Goal: Transaction & Acquisition: Purchase product/service

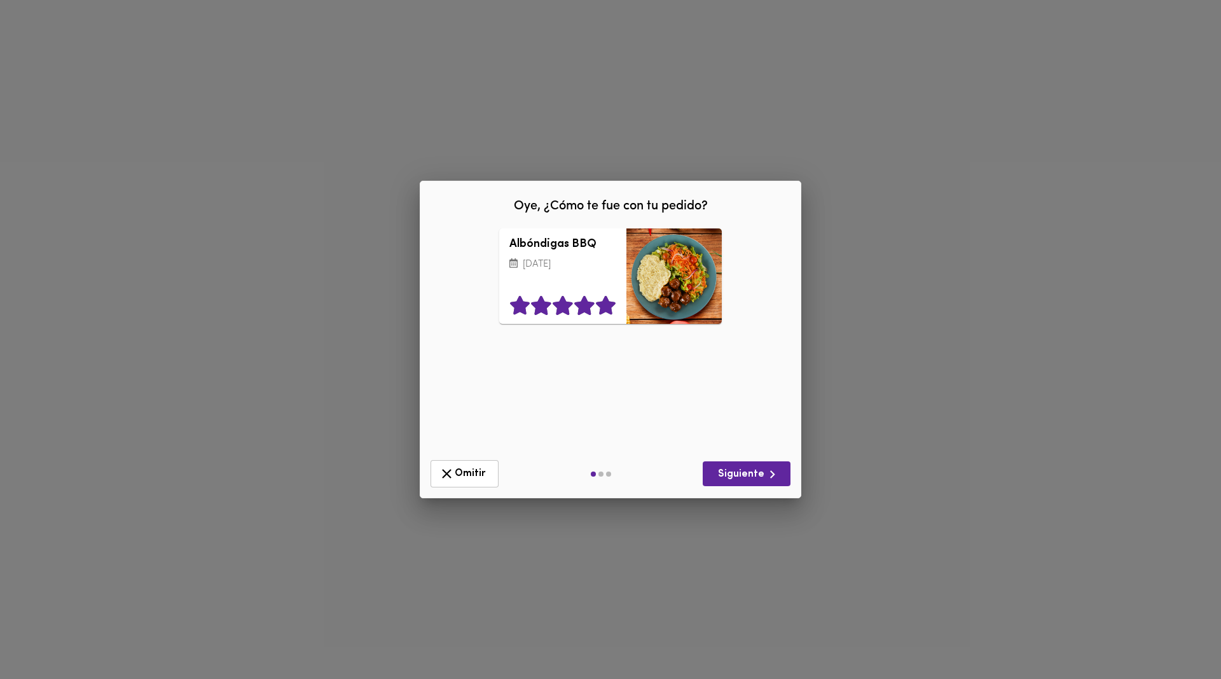
click at [600, 308] on icon at bounding box center [606, 305] width 20 height 19
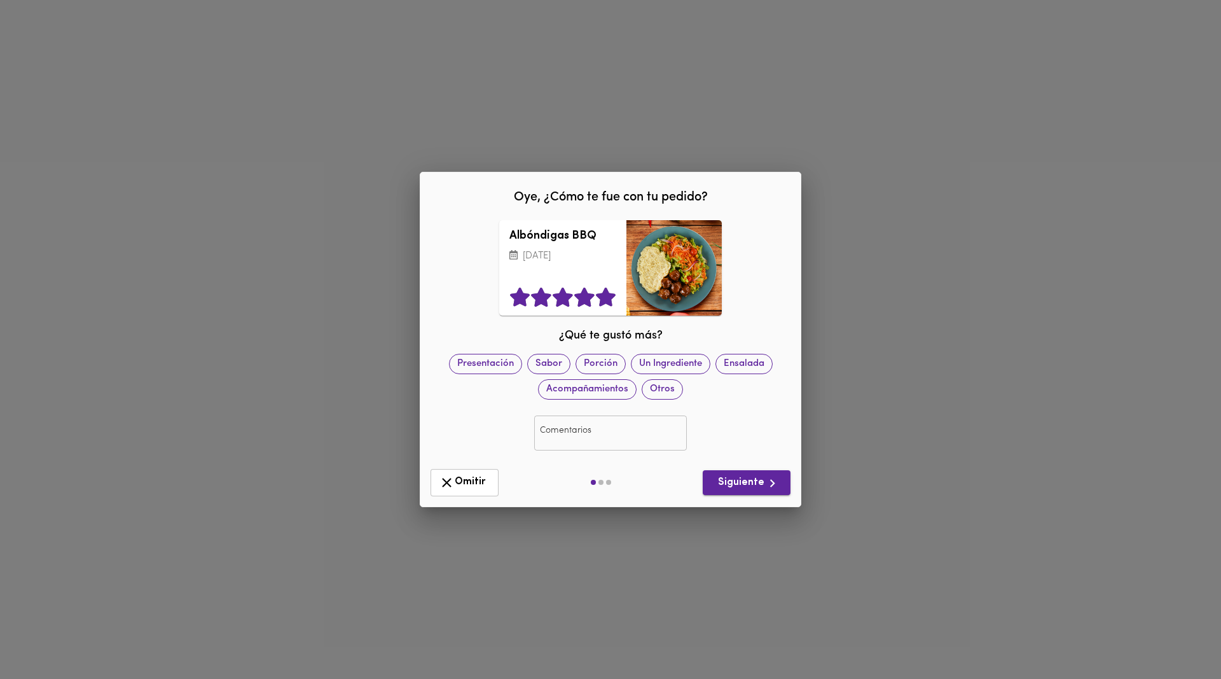
click at [752, 481] on span "Siguiente" at bounding box center [746, 483] width 67 height 16
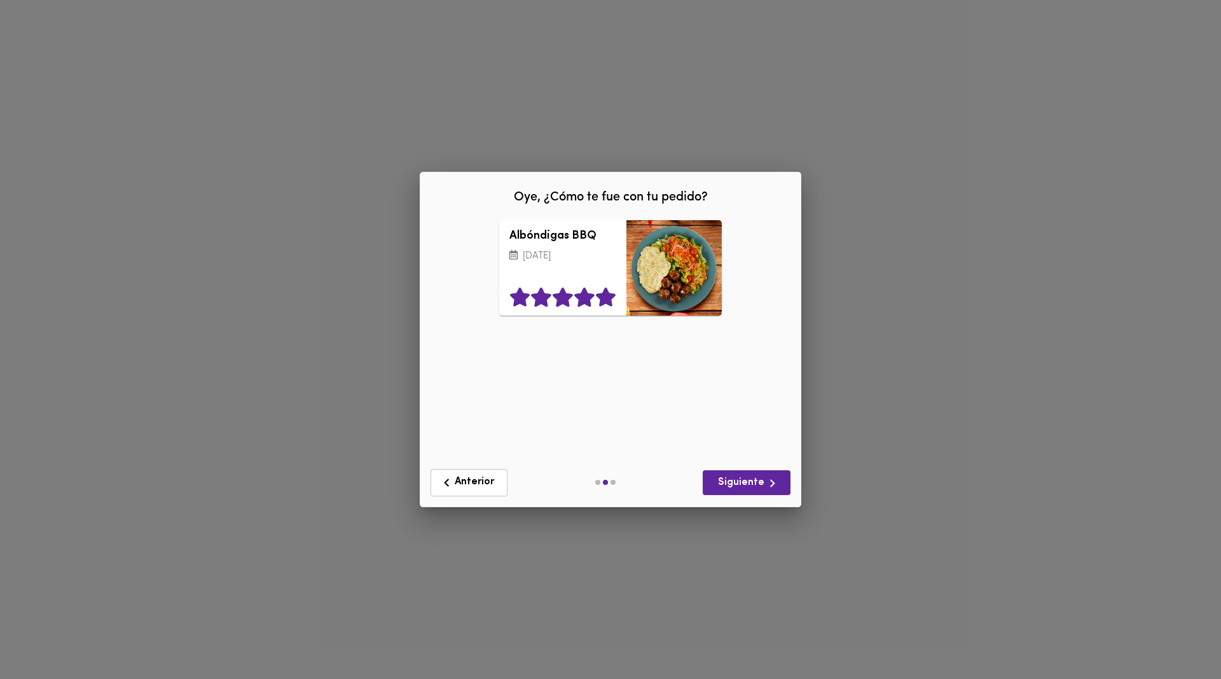
click at [603, 295] on icon at bounding box center [606, 296] width 20 height 19
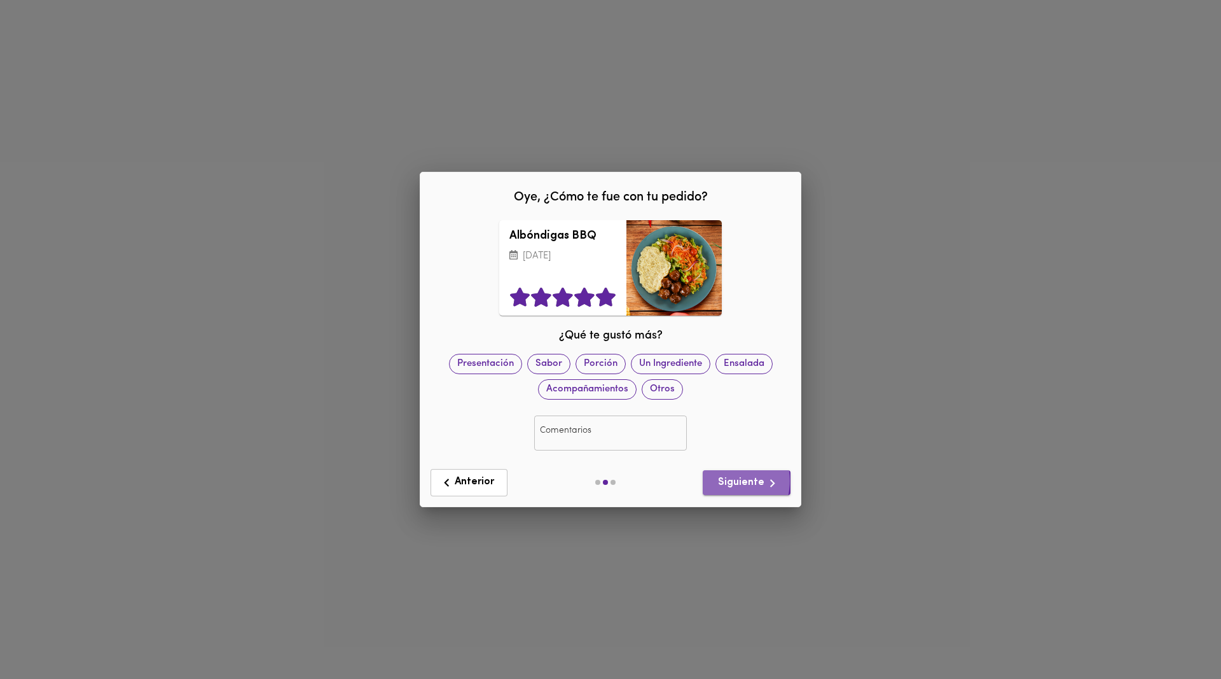
click at [724, 481] on span "Siguiente" at bounding box center [746, 483] width 67 height 16
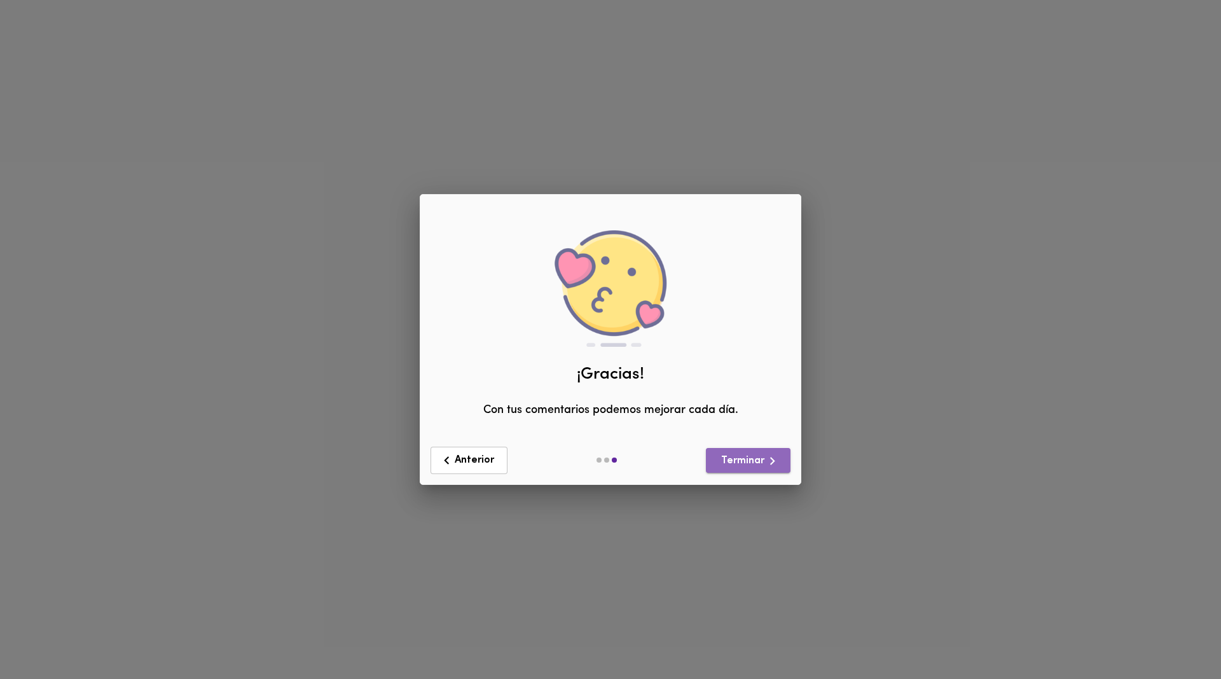
click at [745, 463] on span "Terminar" at bounding box center [748, 461] width 64 height 16
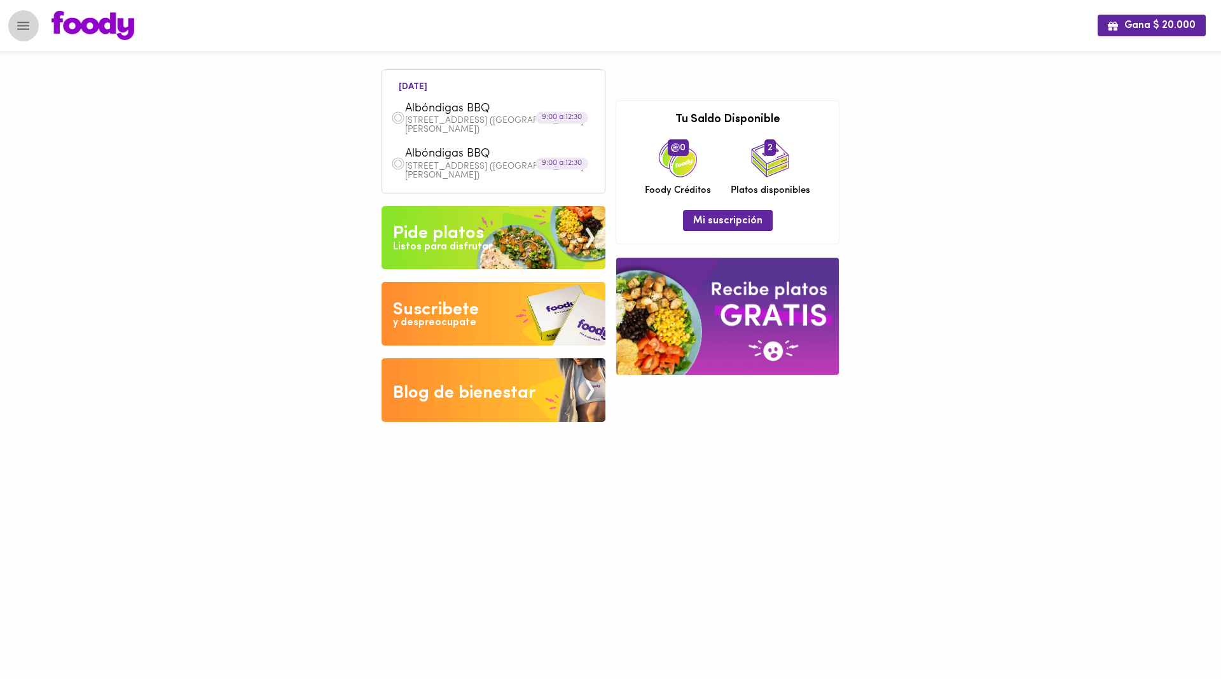
click at [25, 28] on icon "Menu" at bounding box center [23, 26] width 16 height 16
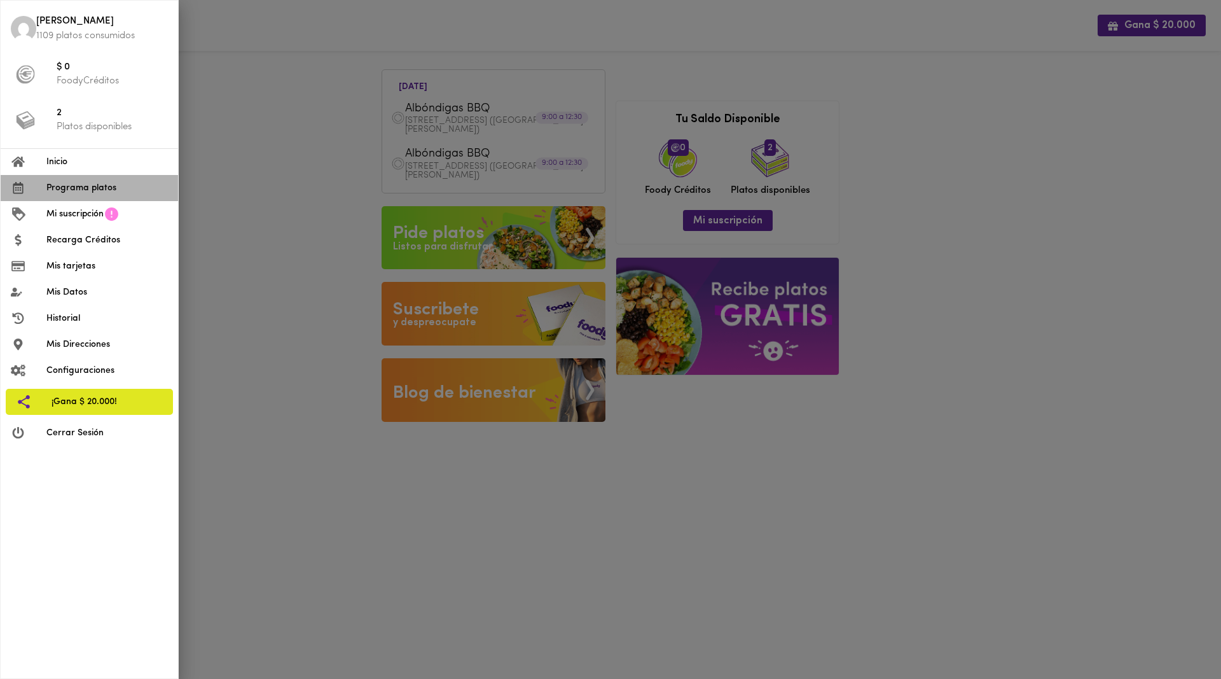
click at [69, 189] on span "Programa platos" at bounding box center [106, 187] width 121 height 13
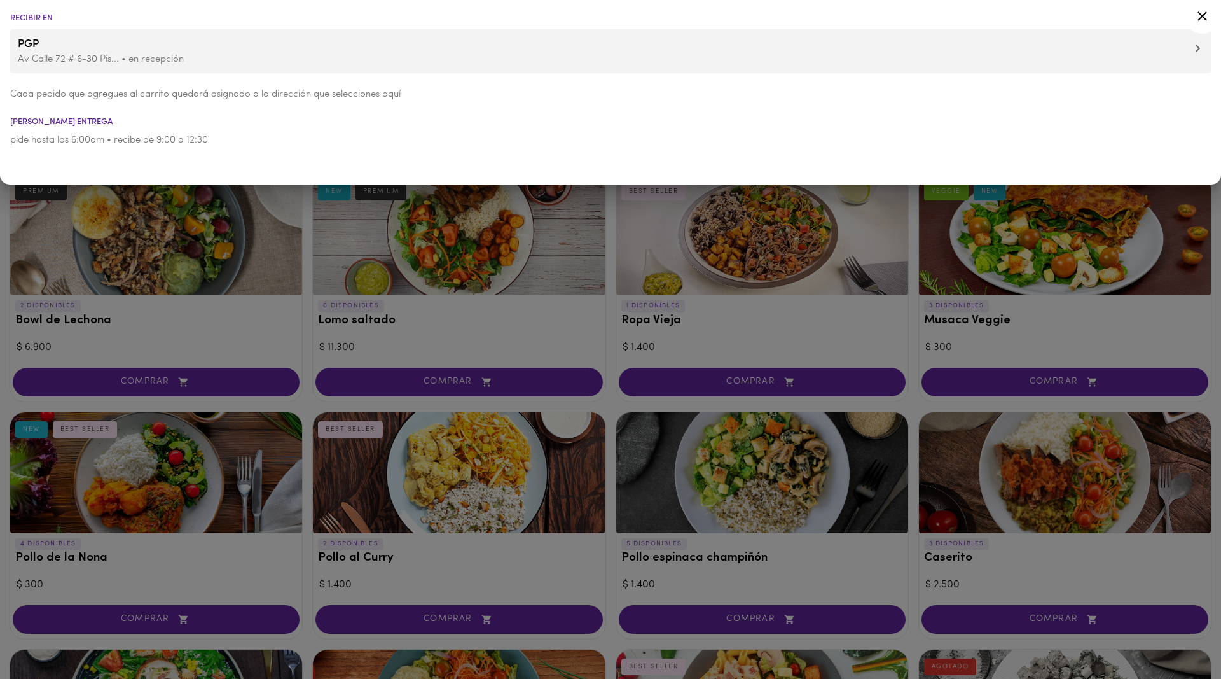
click at [1202, 16] on icon at bounding box center [1202, 16] width 10 height 10
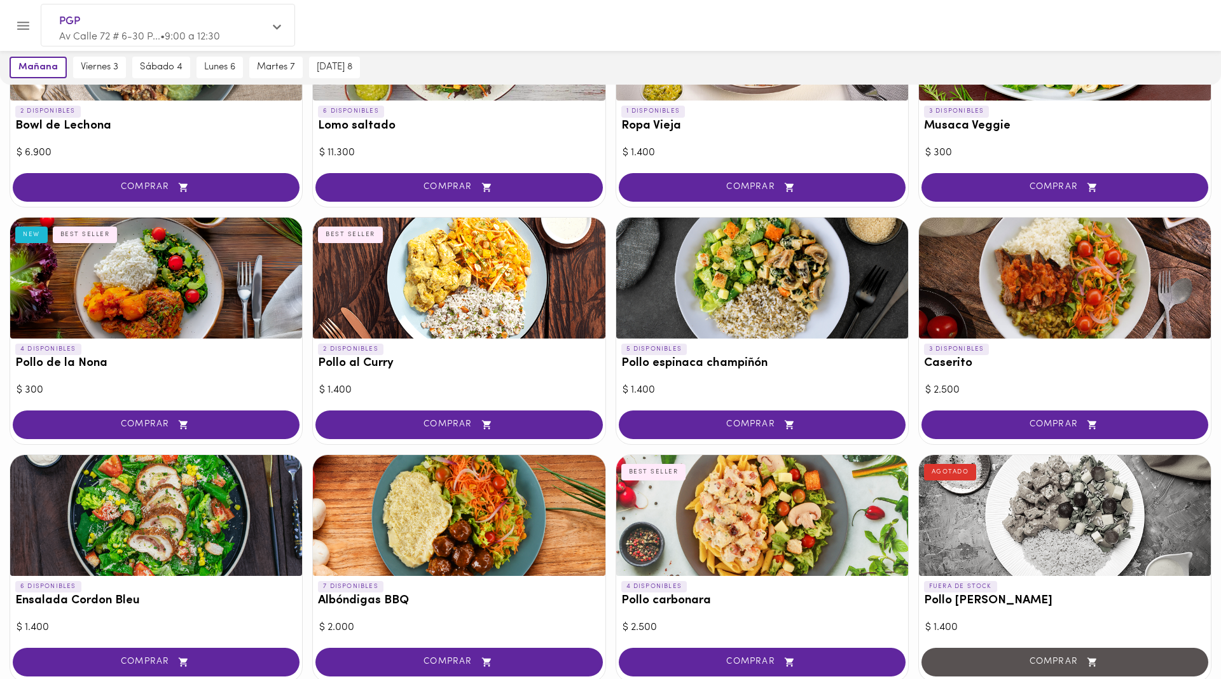
scroll to position [259, 0]
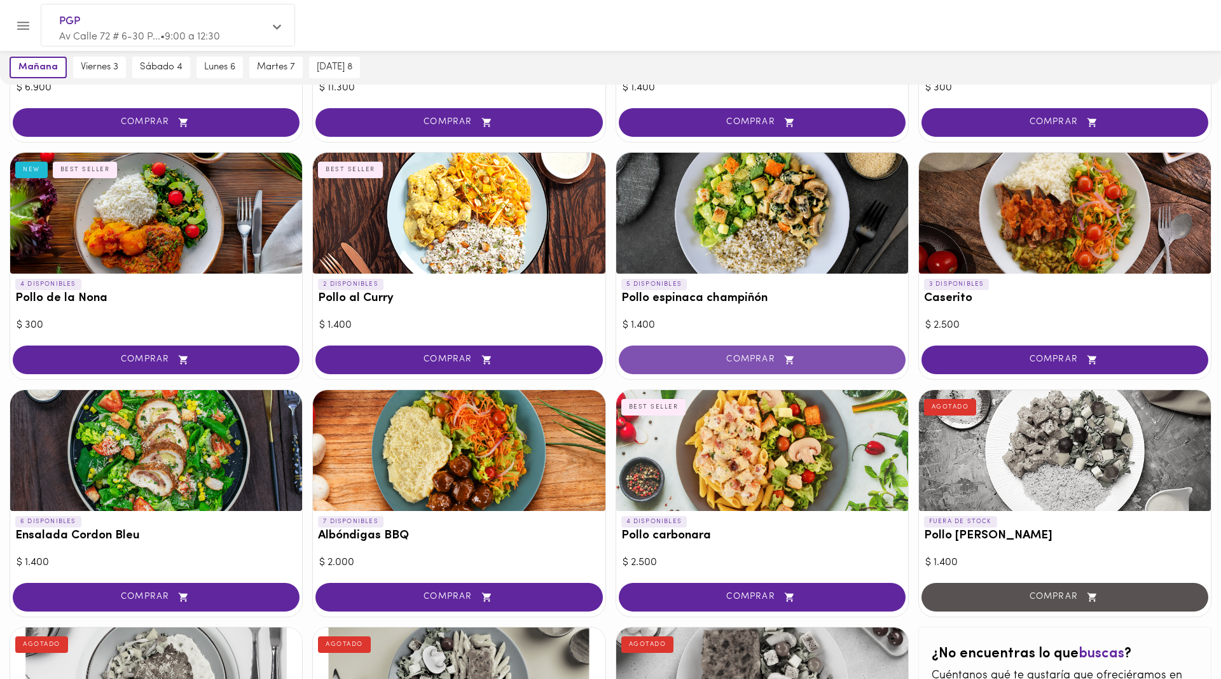
click at [740, 360] on span "COMPRAR" at bounding box center [762, 359] width 255 height 11
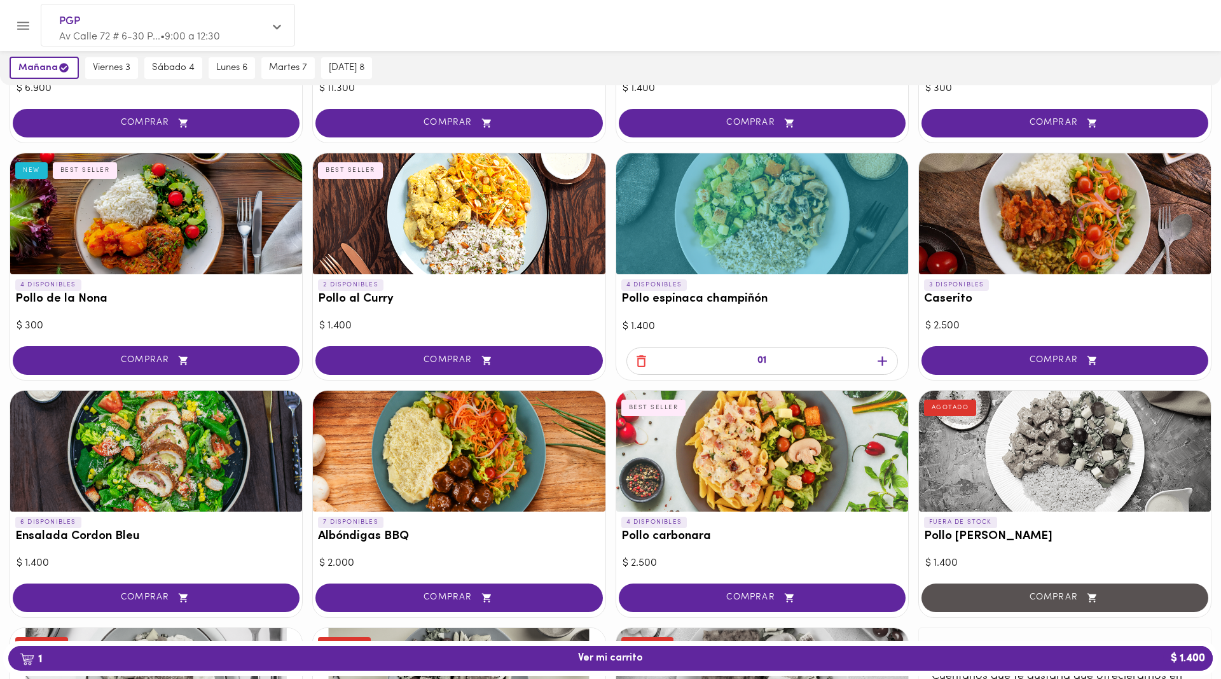
scroll to position [260, 0]
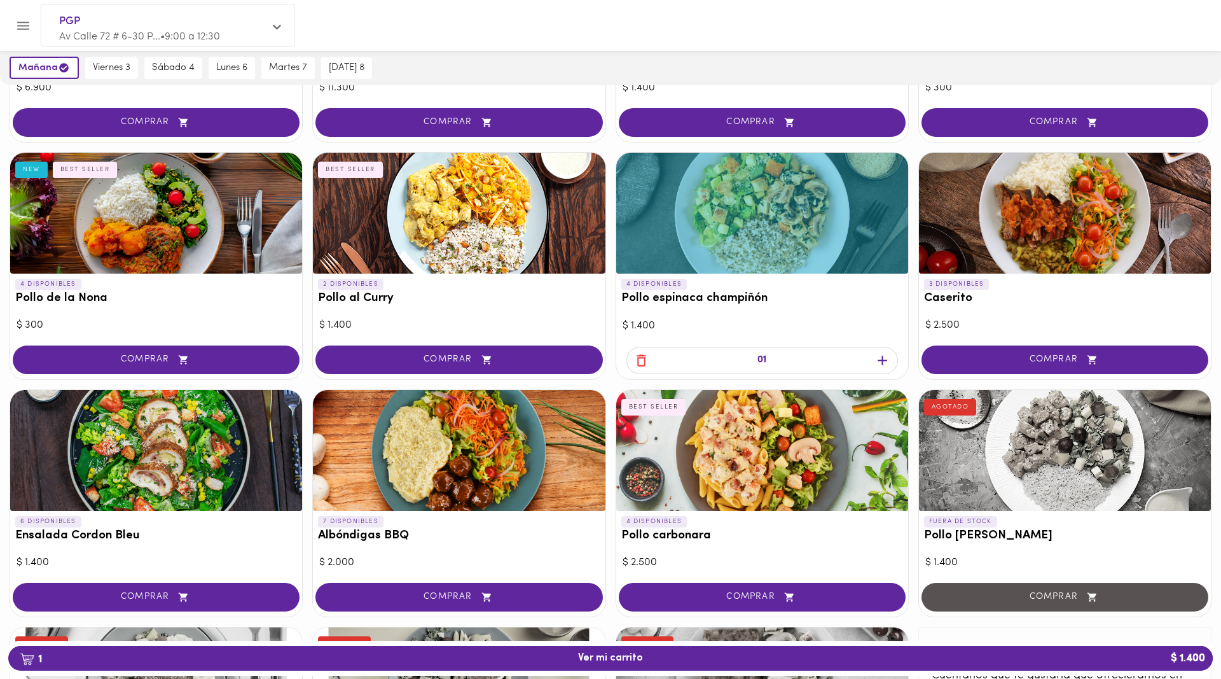
click at [880, 359] on icon "button" at bounding box center [882, 360] width 16 height 16
click at [648, 656] on span "2 Ver mi carrito $ 2.800" at bounding box center [610, 658] width 1184 height 12
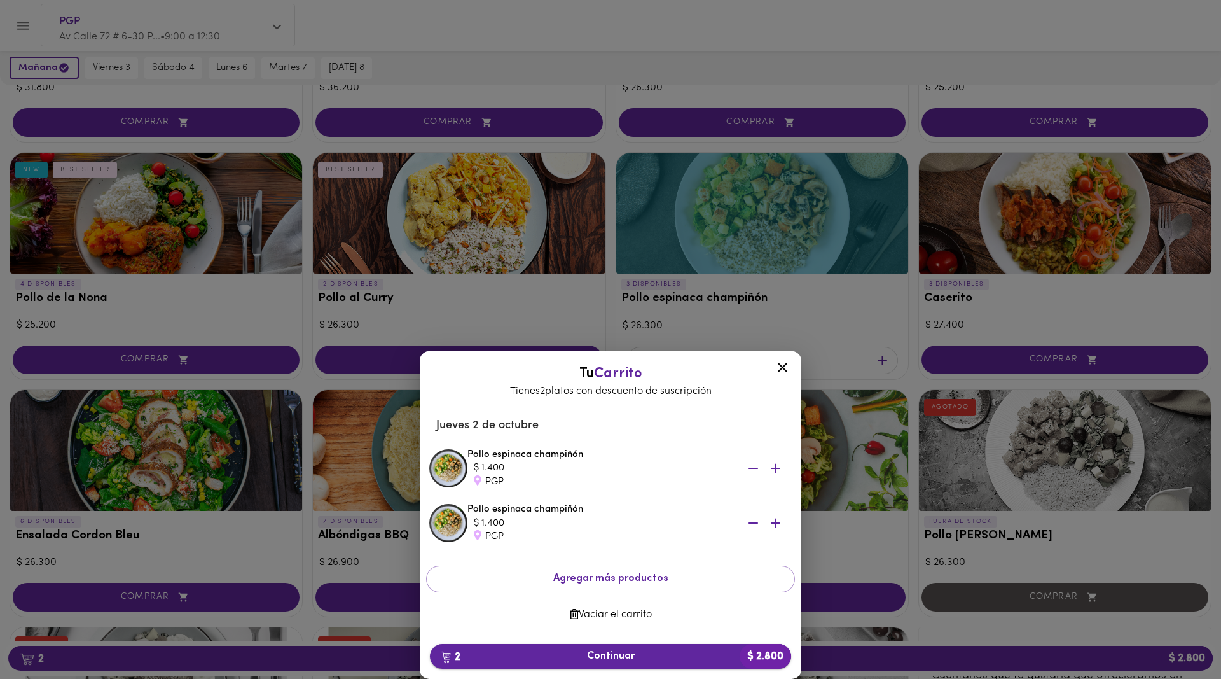
click at [615, 657] on span "2 Continuar $ 2.800" at bounding box center [610, 656] width 341 height 12
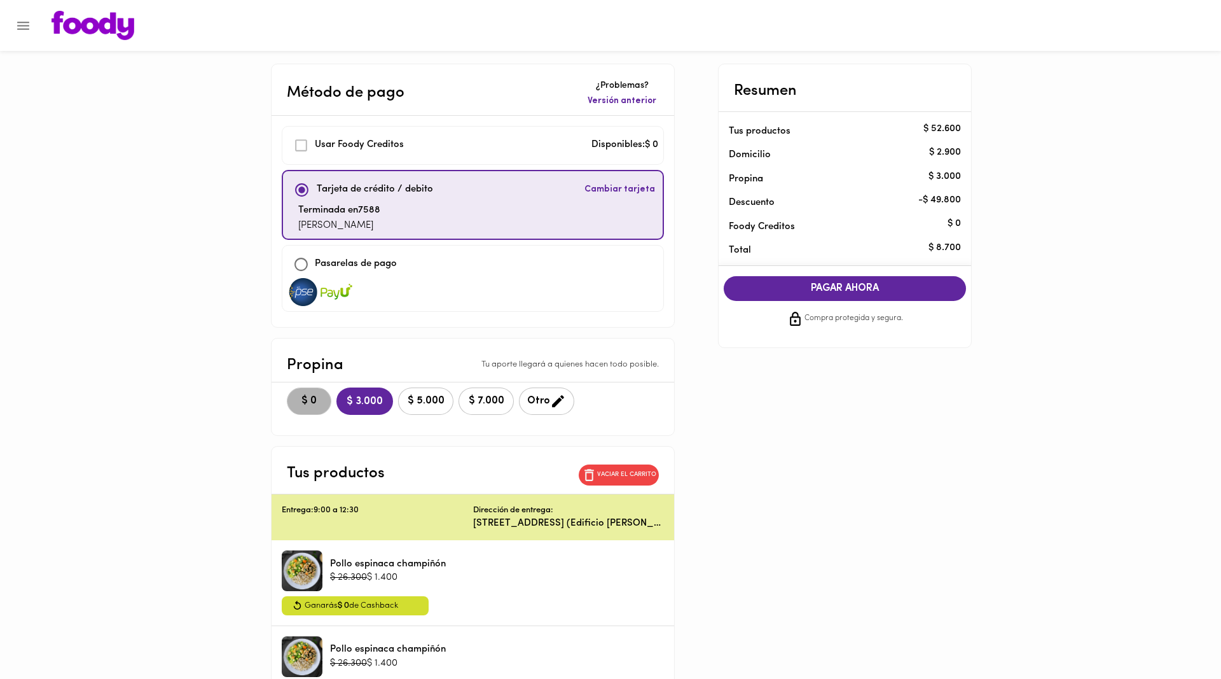
click at [295, 401] on span "$ 0" at bounding box center [309, 401] width 28 height 12
click at [856, 286] on span "PAGAR AHORA" at bounding box center [844, 288] width 217 height 12
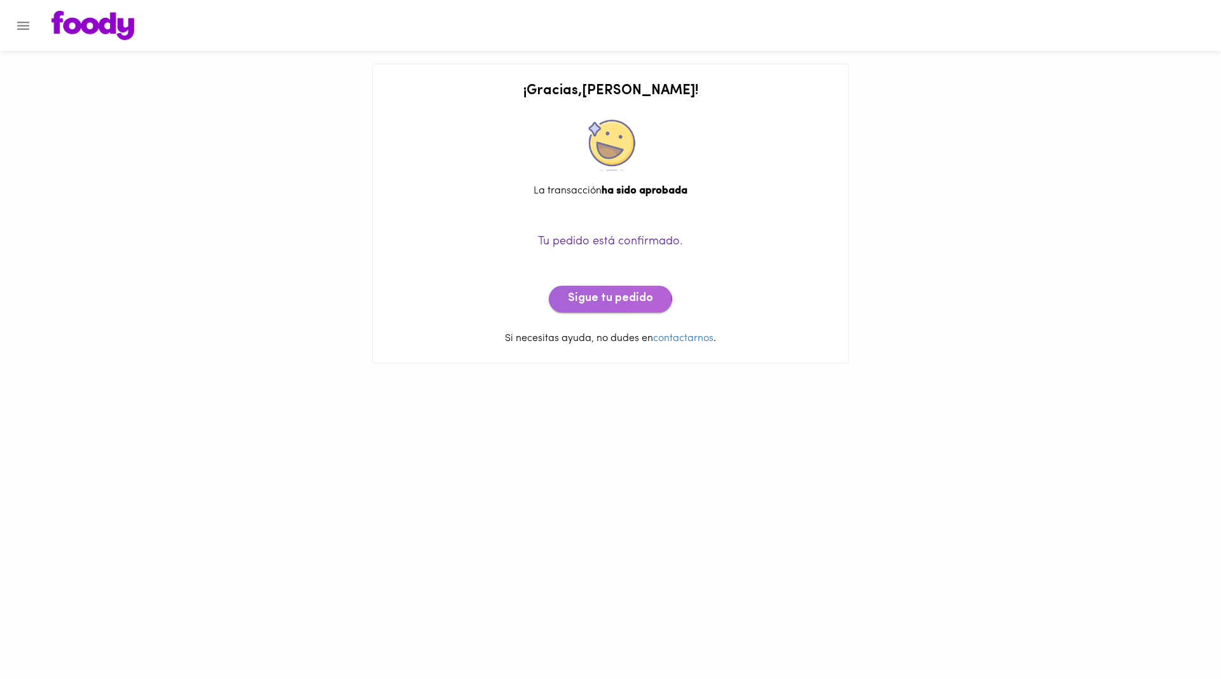
click at [583, 303] on span "Sigue tu pedido" at bounding box center [610, 299] width 85 height 14
